Goal: Task Accomplishment & Management: Complete application form

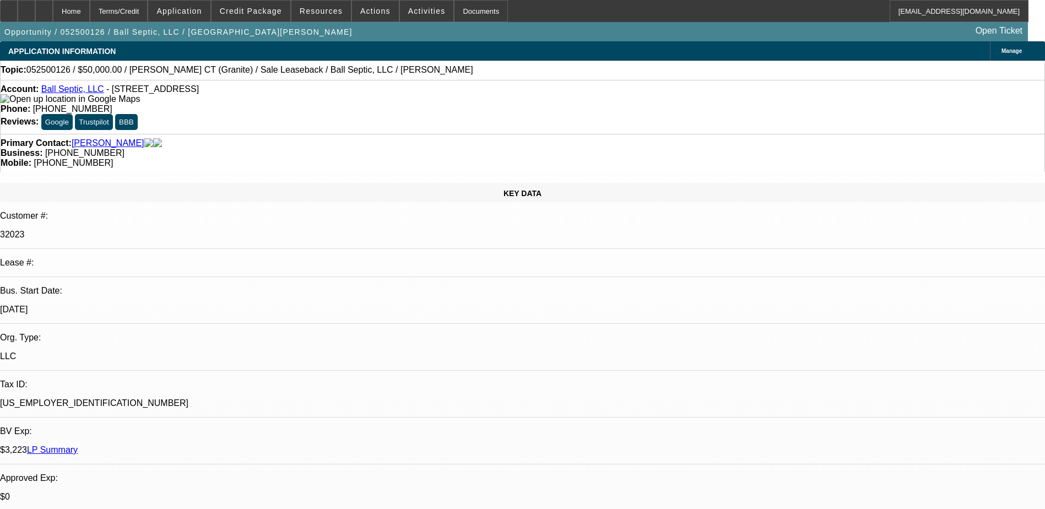
select select "0"
select select "2"
select select "0"
select select "1"
select select "2"
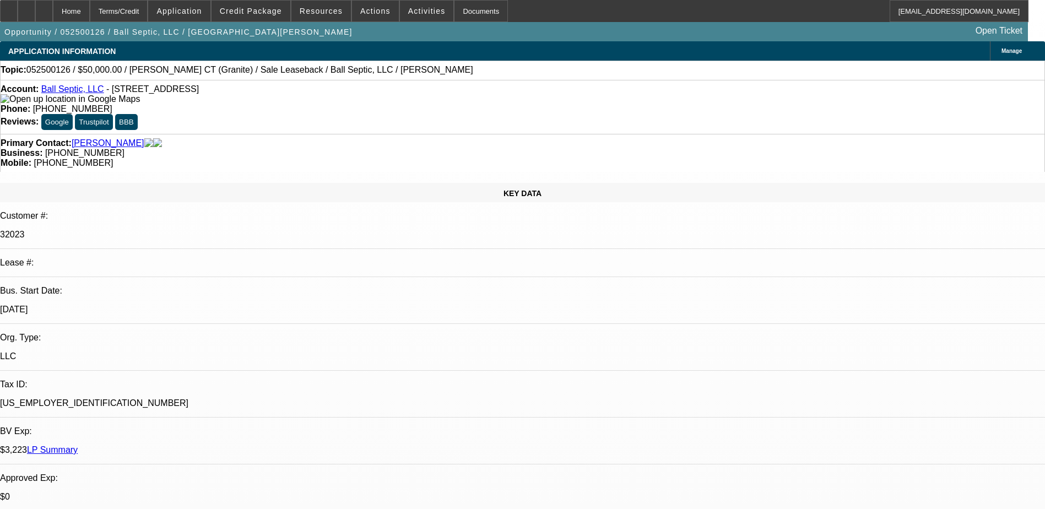
select select "6"
drag, startPoint x: 891, startPoint y: 372, endPoint x: 983, endPoint y: 371, distance: 91.4
drag, startPoint x: 983, startPoint y: 371, endPoint x: 840, endPoint y: 376, distance: 142.2
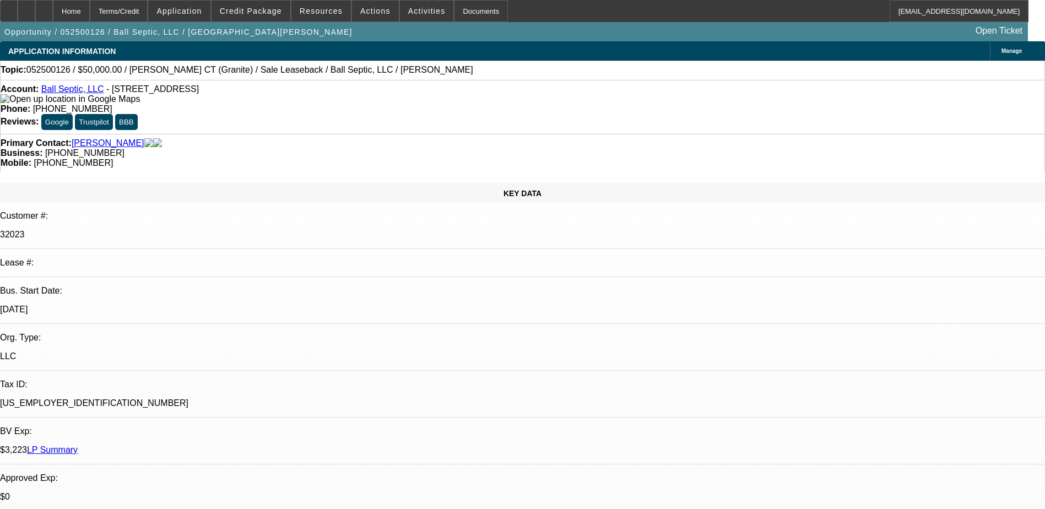
drag, startPoint x: 797, startPoint y: 378, endPoint x: 885, endPoint y: 388, distance: 88.1
drag, startPoint x: 885, startPoint y: 388, endPoint x: 879, endPoint y: 399, distance: 12.6
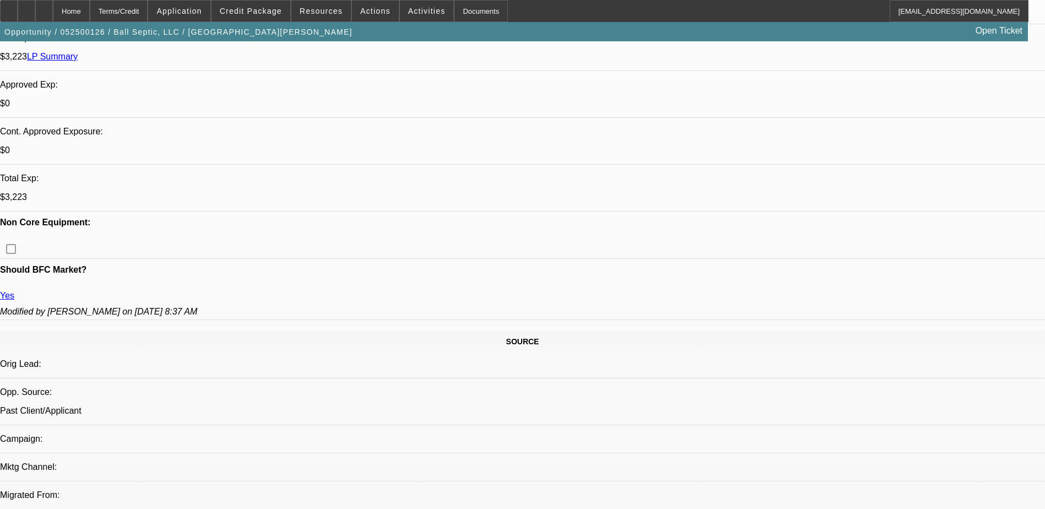
scroll to position [220, 0]
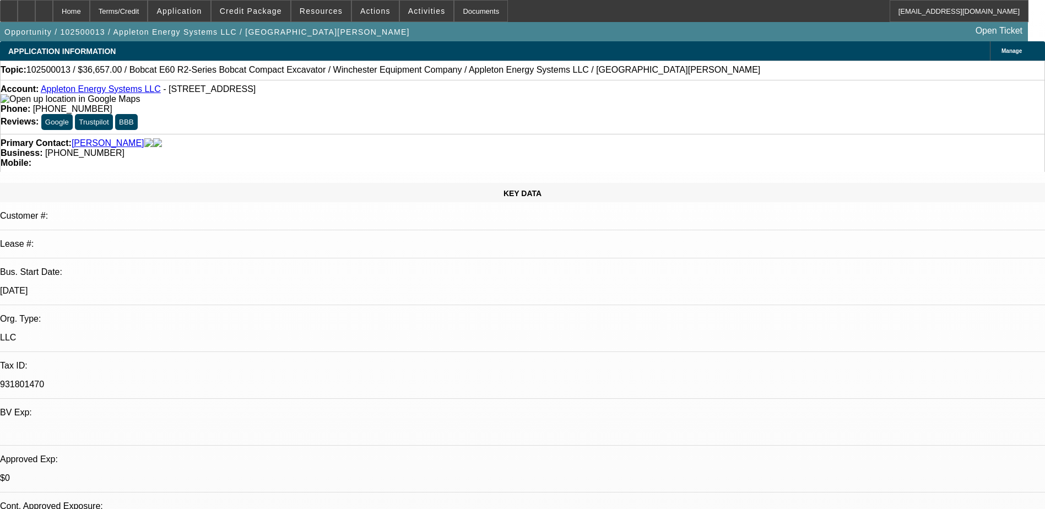
select select "0"
select select "2"
select select "0"
select select "5"
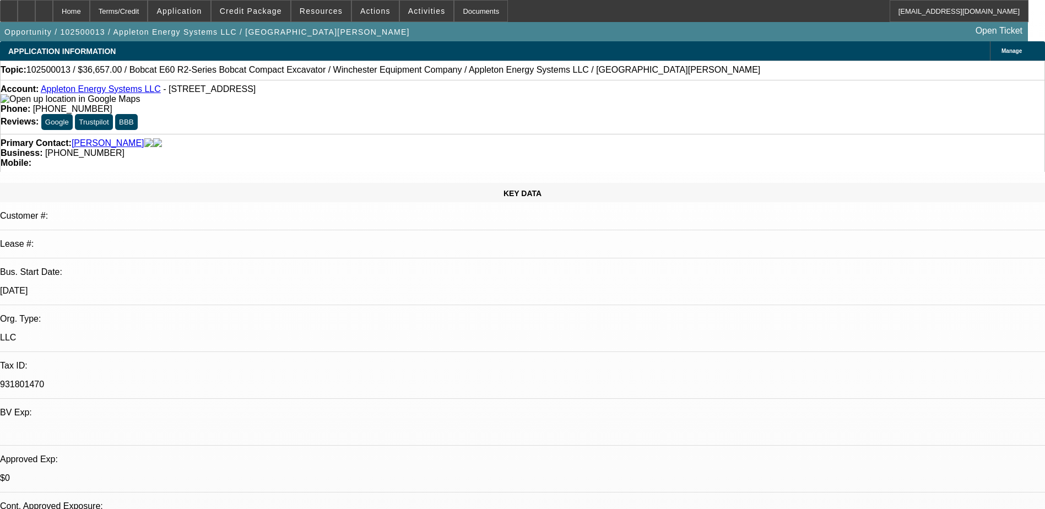
select select "0"
select select "2"
select select "0"
select select "5"
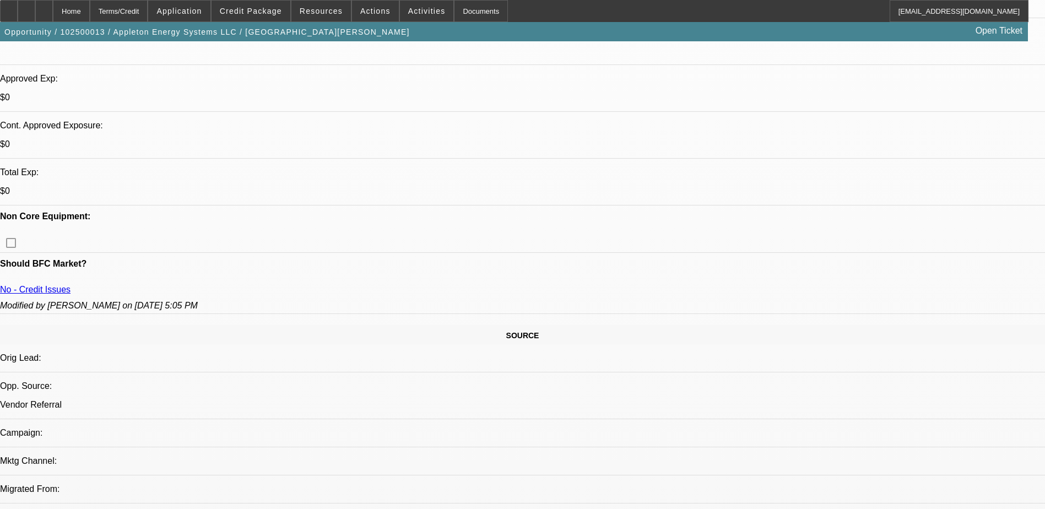
scroll to position [441, 0]
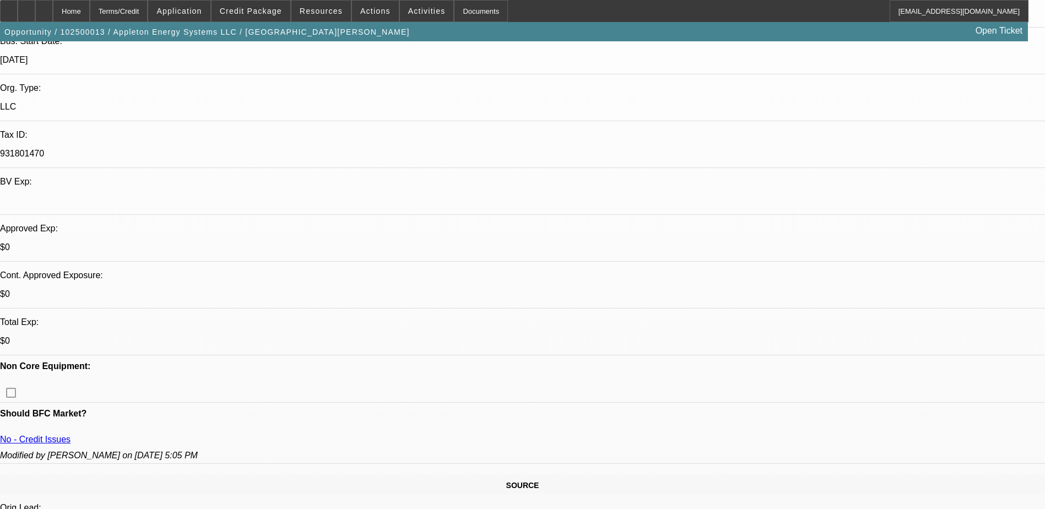
scroll to position [220, 0]
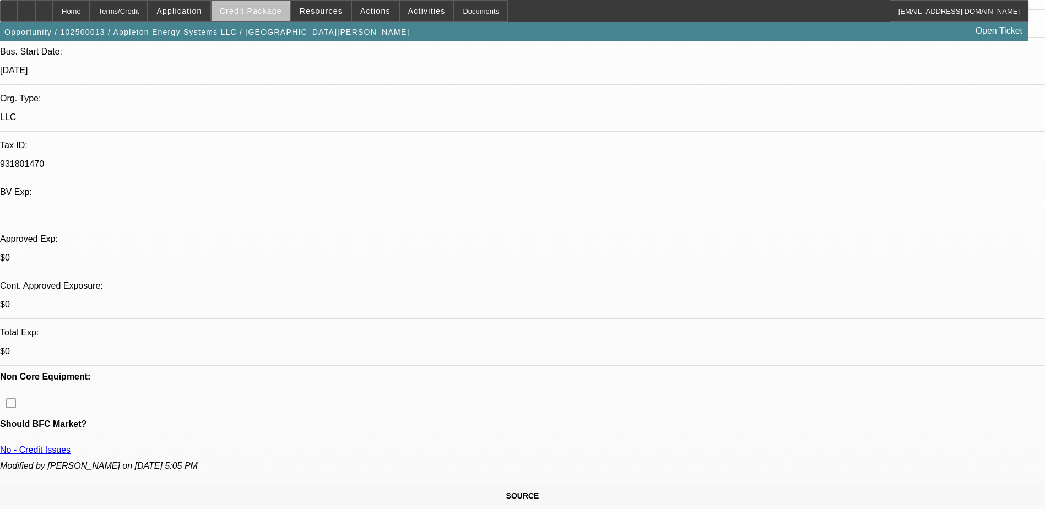
click at [267, 18] on span at bounding box center [250, 11] width 79 height 26
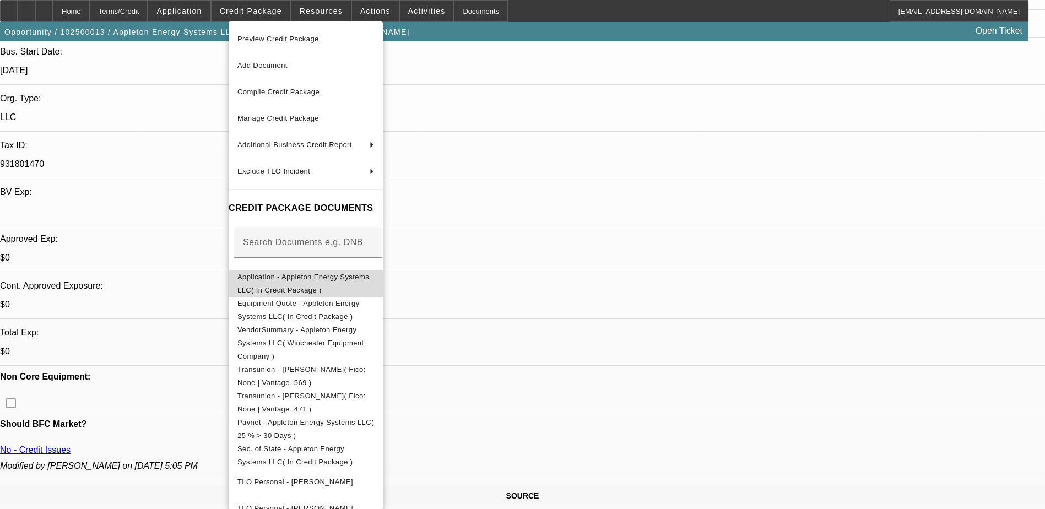
click at [345, 280] on span "Application - Appleton Energy Systems LLC( In Credit Package )" at bounding box center [303, 283] width 132 height 21
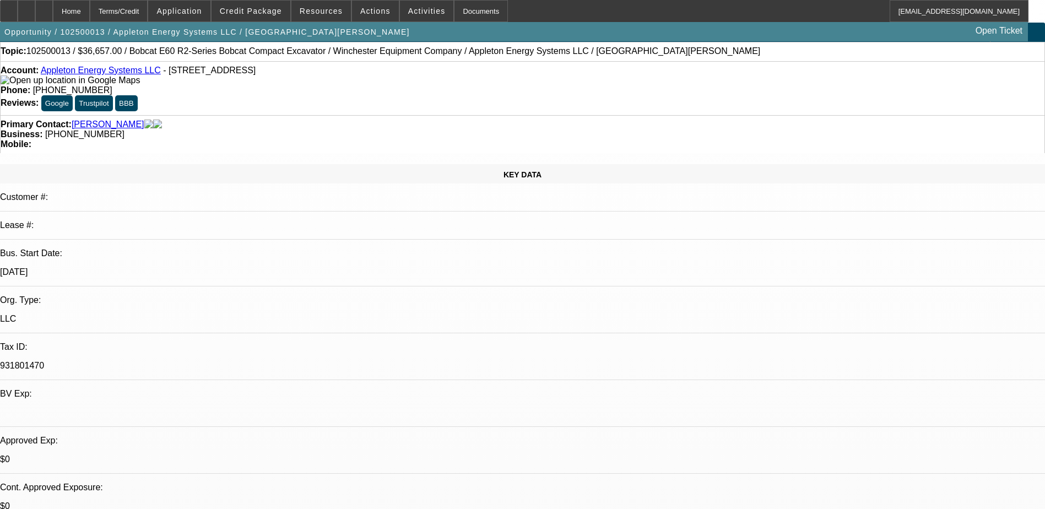
scroll to position [0, 0]
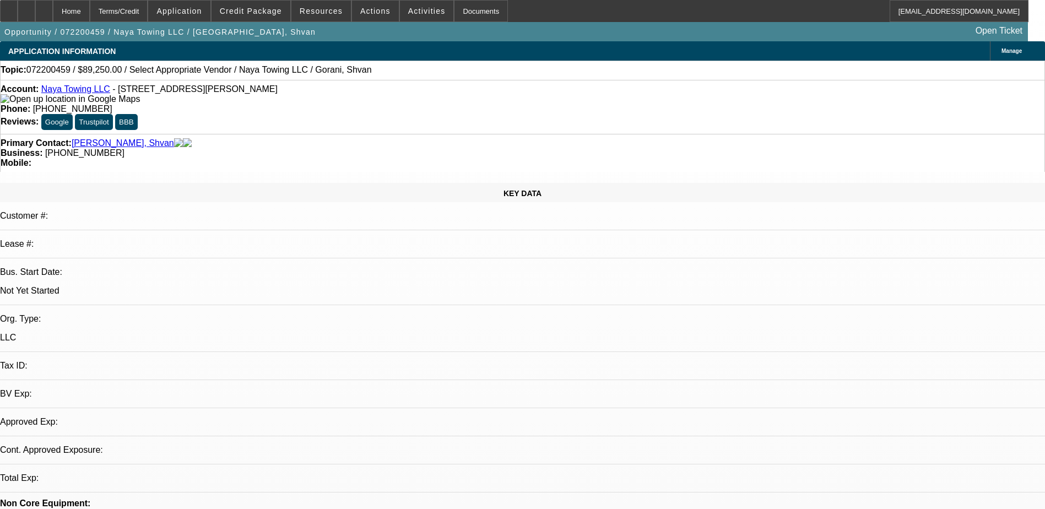
select select "0.2"
select select "2"
select select "0.1"
select select "1"
select select "2"
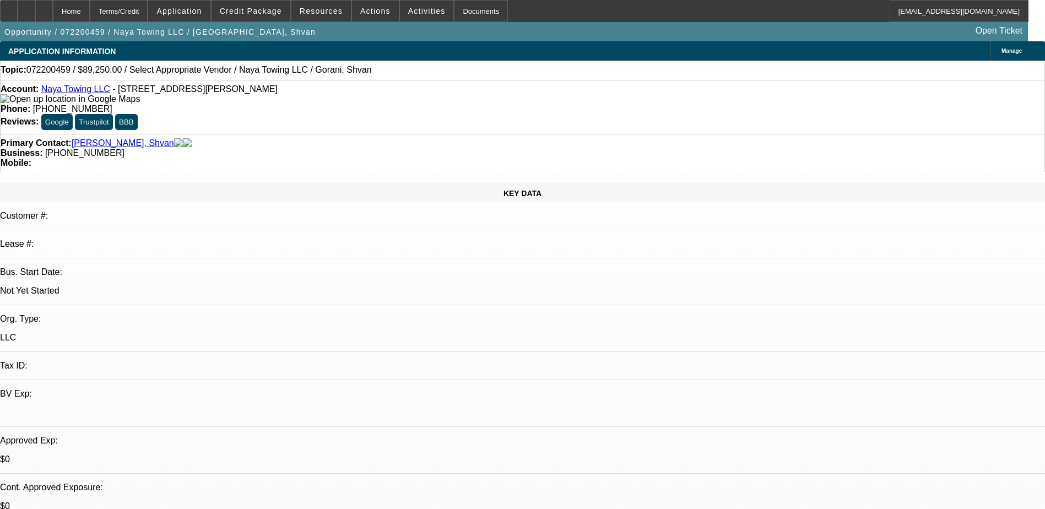
select select "4"
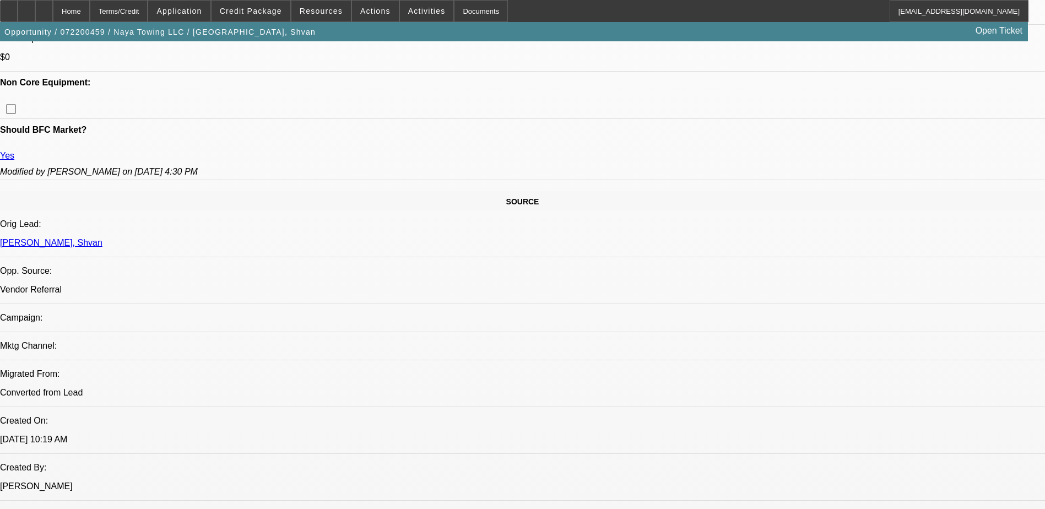
scroll to position [165, 0]
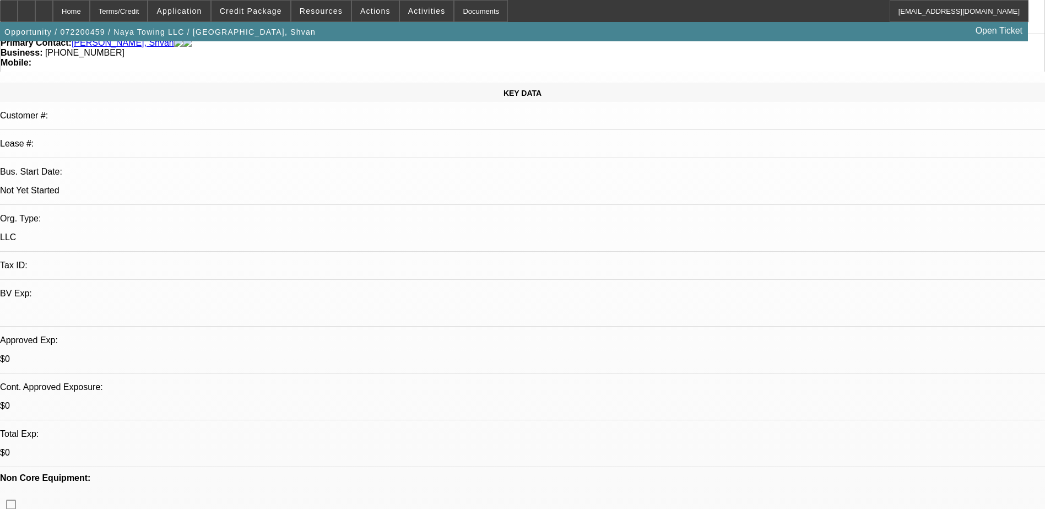
scroll to position [0, 0]
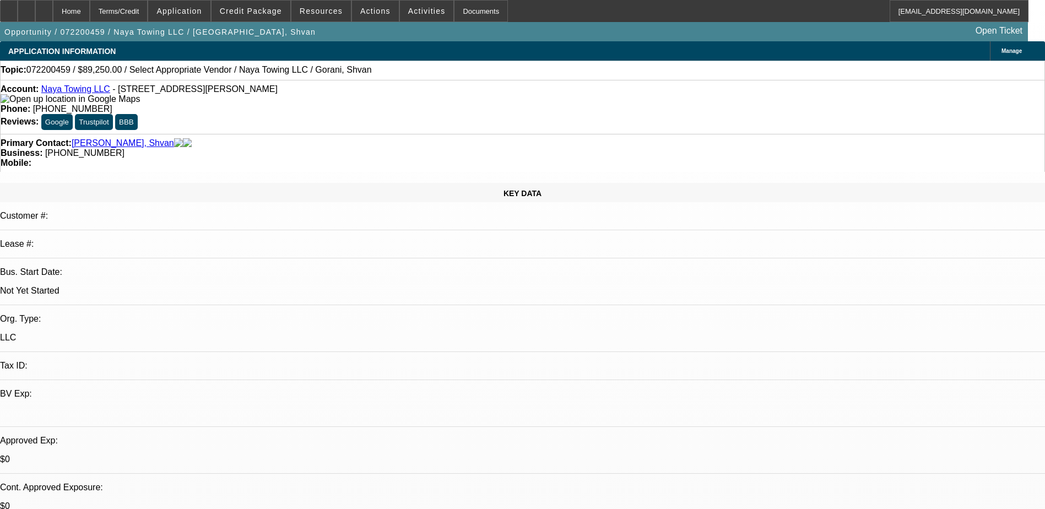
drag, startPoint x: 790, startPoint y: 297, endPoint x: 935, endPoint y: 294, distance: 144.3
drag, startPoint x: 935, startPoint y: 294, endPoint x: 942, endPoint y: 298, distance: 8.9
